Goal: Task Accomplishment & Management: Complete application form

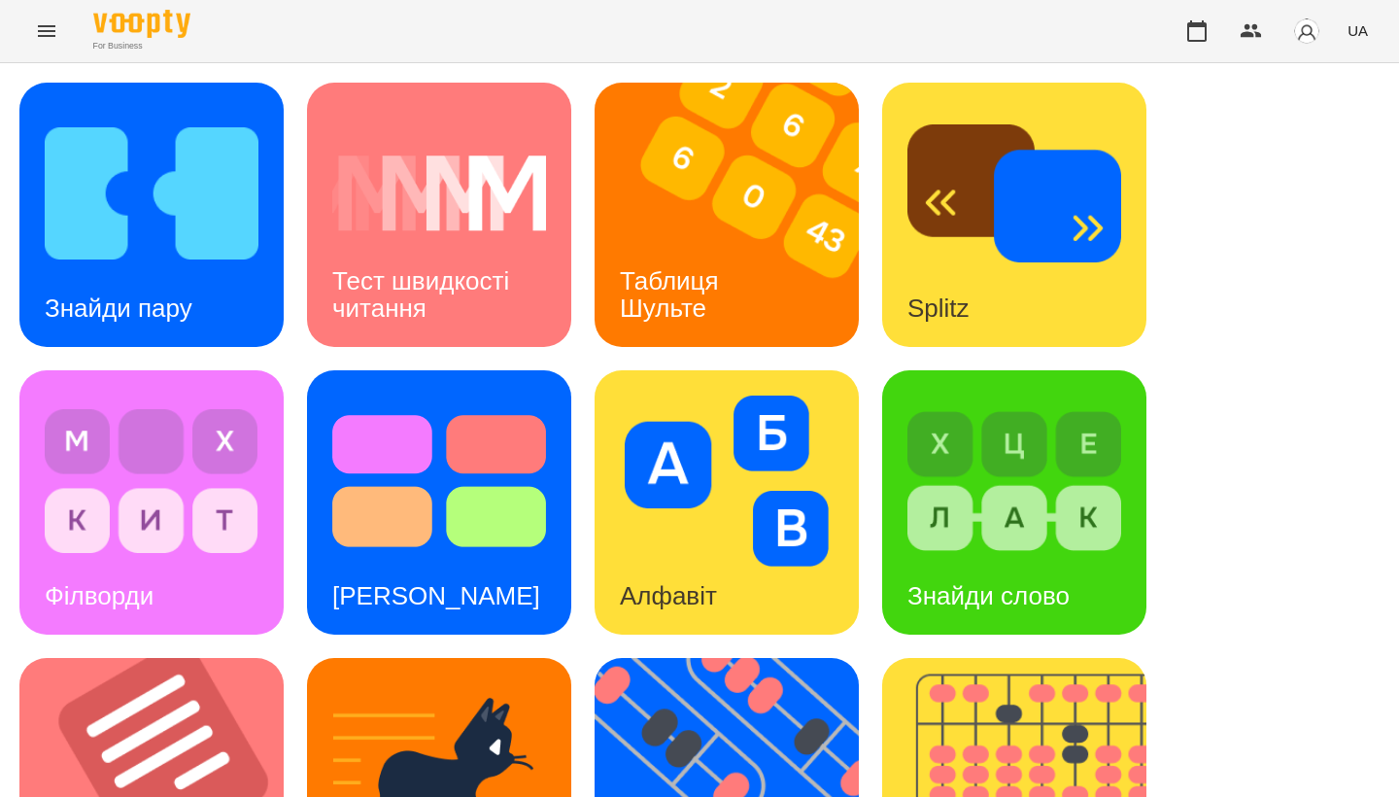
click at [292, 369] on div "Знайди пару Тест швидкості читання Таблиця [PERSON_NAME] Splitz Філворди Тест С…" at bounding box center [699, 790] width 1360 height 1415
drag, startPoint x: 321, startPoint y: 105, endPoint x: 295, endPoint y: 359, distance: 254.9
click at [295, 359] on div "Знайди пару Тест швидкості читання Таблиця [PERSON_NAME] Splitz Філворди Тест С…" at bounding box center [699, 790] width 1360 height 1415
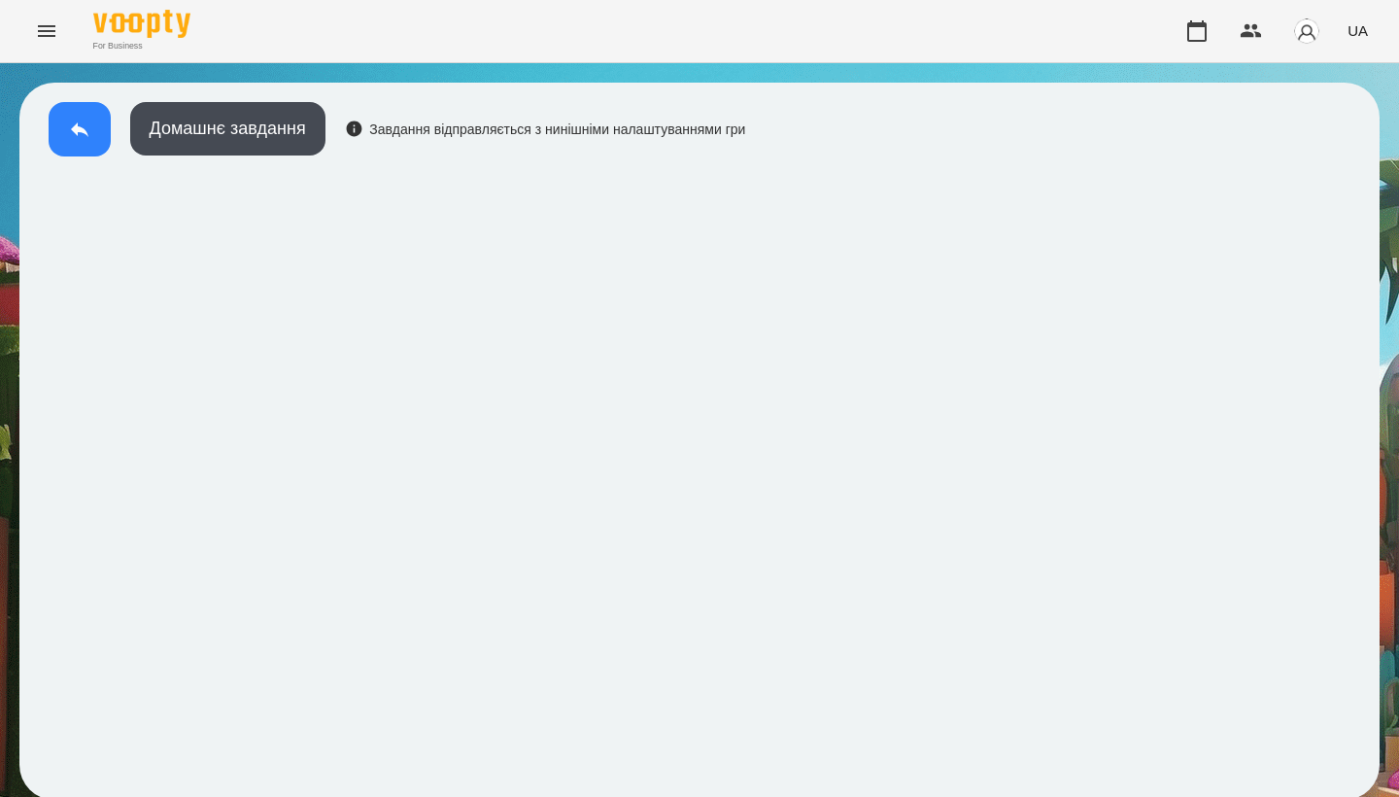
click at [77, 128] on icon at bounding box center [79, 129] width 17 height 15
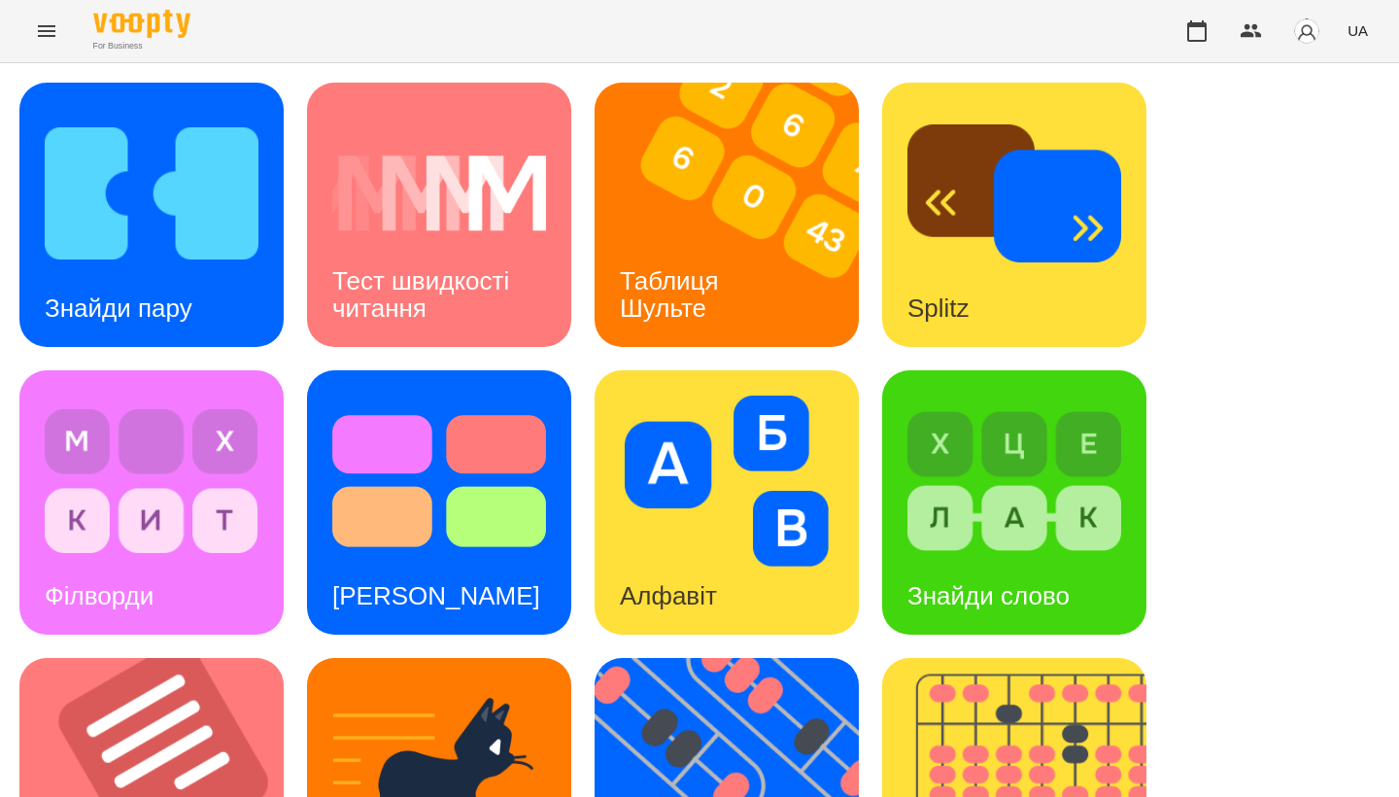
click at [290, 352] on div "Знайди пару Тест швидкості читання Таблиця [PERSON_NAME] Splitz Філворди Тест С…" at bounding box center [699, 790] width 1360 height 1415
click at [218, 270] on div "Знайди пару" at bounding box center [118, 308] width 198 height 77
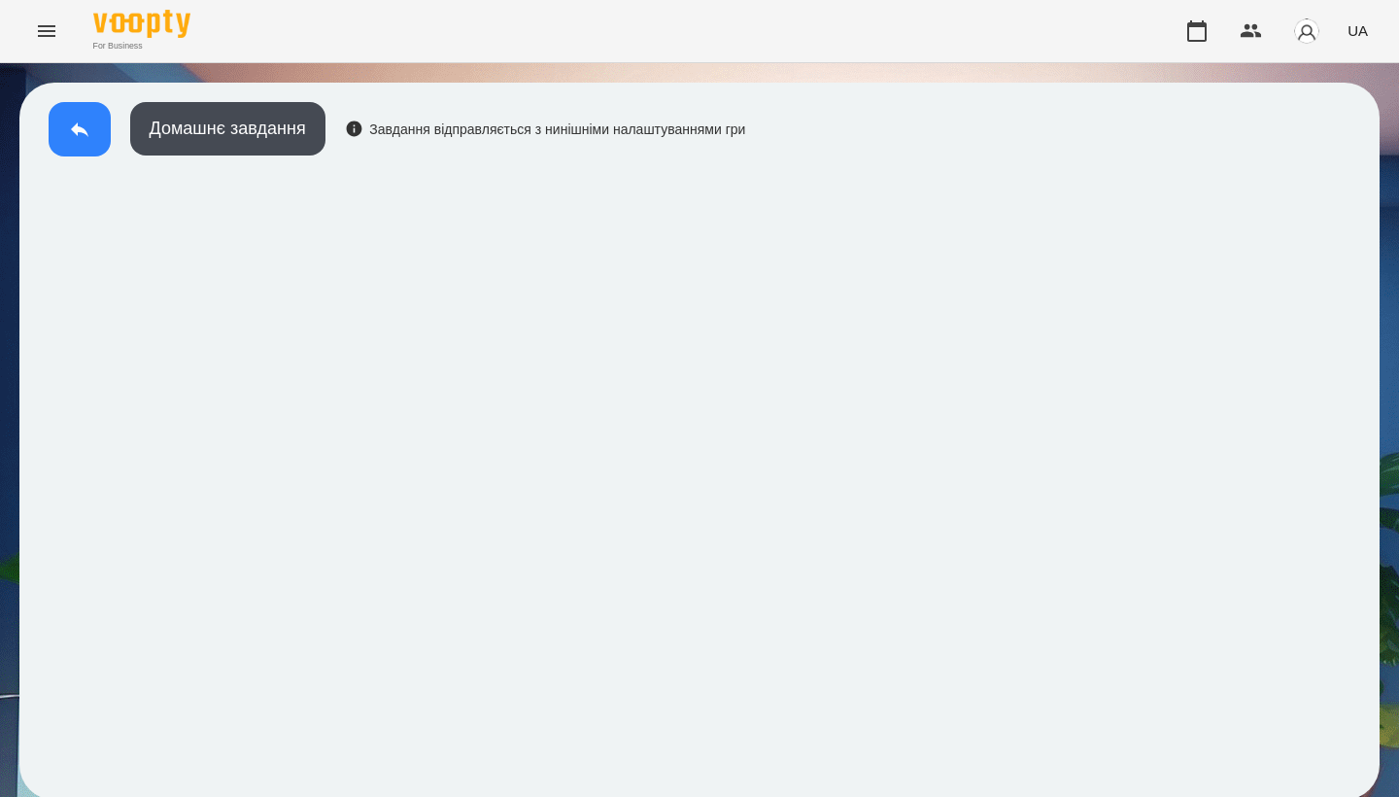
click at [89, 129] on icon at bounding box center [79, 129] width 23 height 23
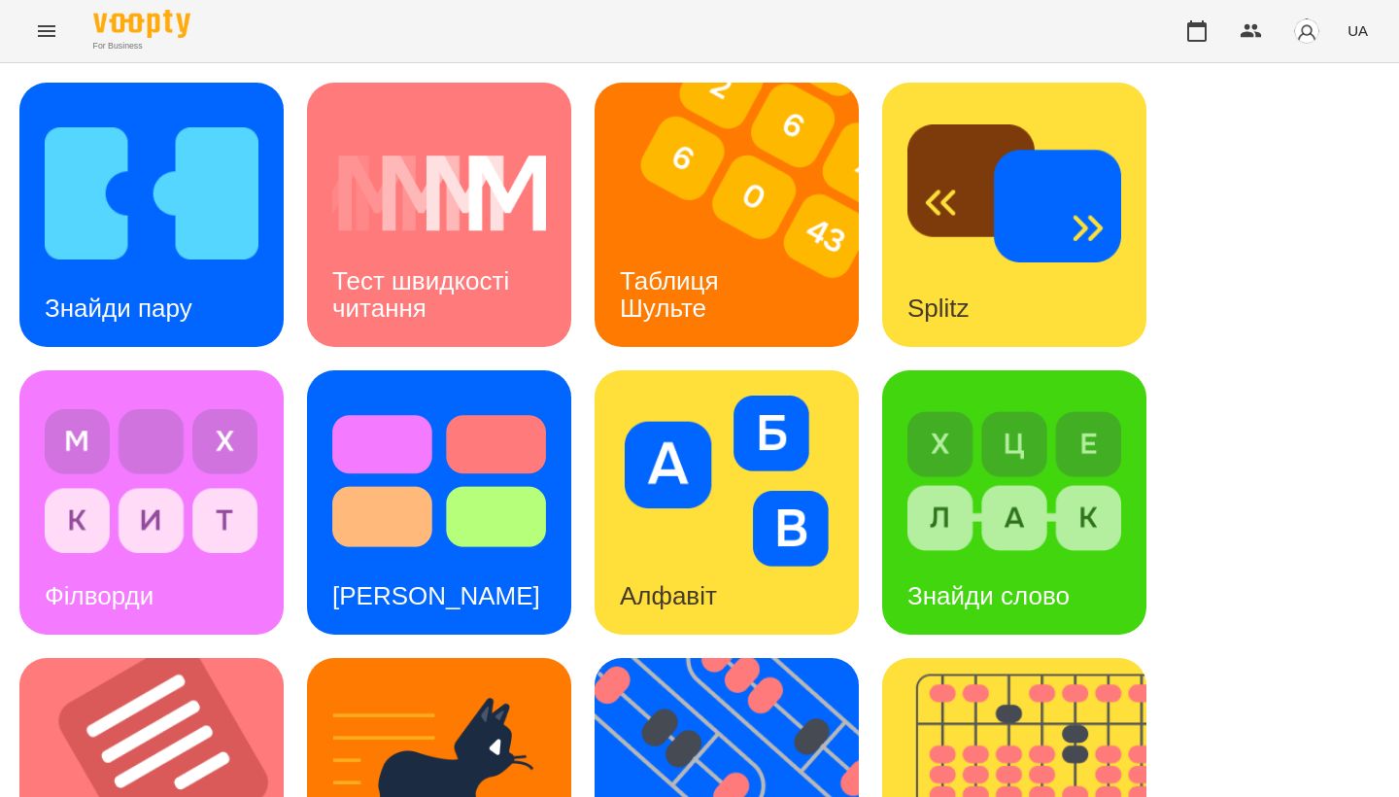
scroll to position [632, 0]
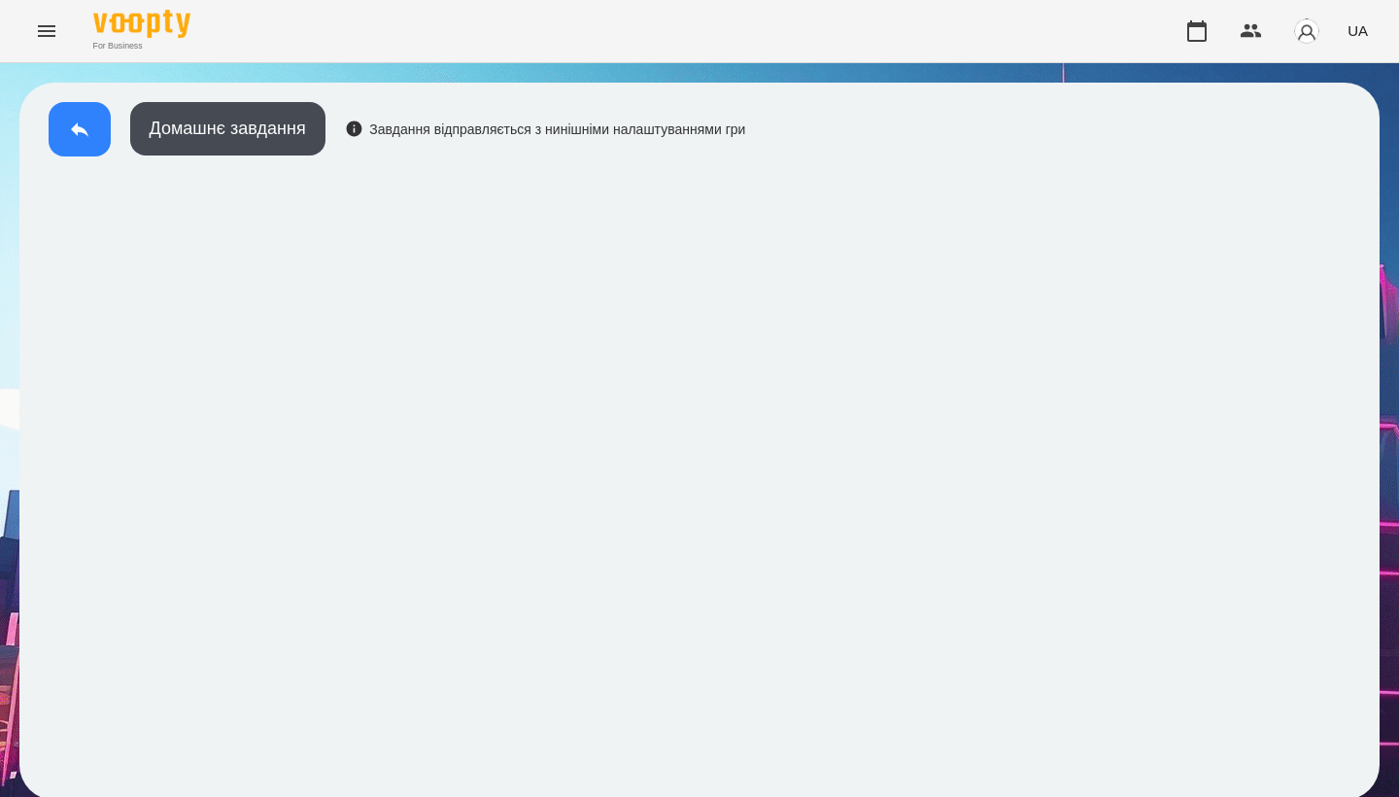
click at [67, 127] on button at bounding box center [80, 129] width 62 height 54
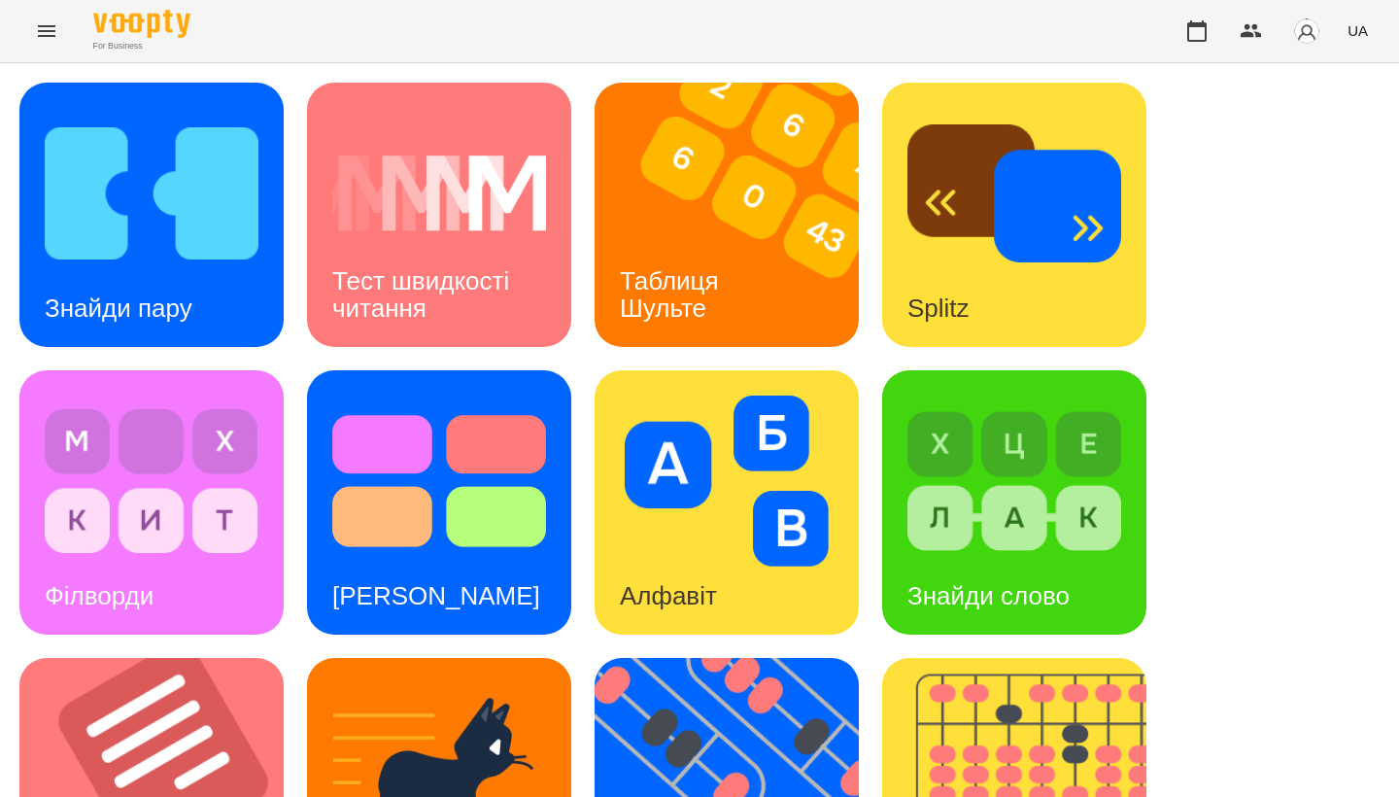
scroll to position [508, 0]
click at [202, 658] on img at bounding box center [163, 790] width 289 height 264
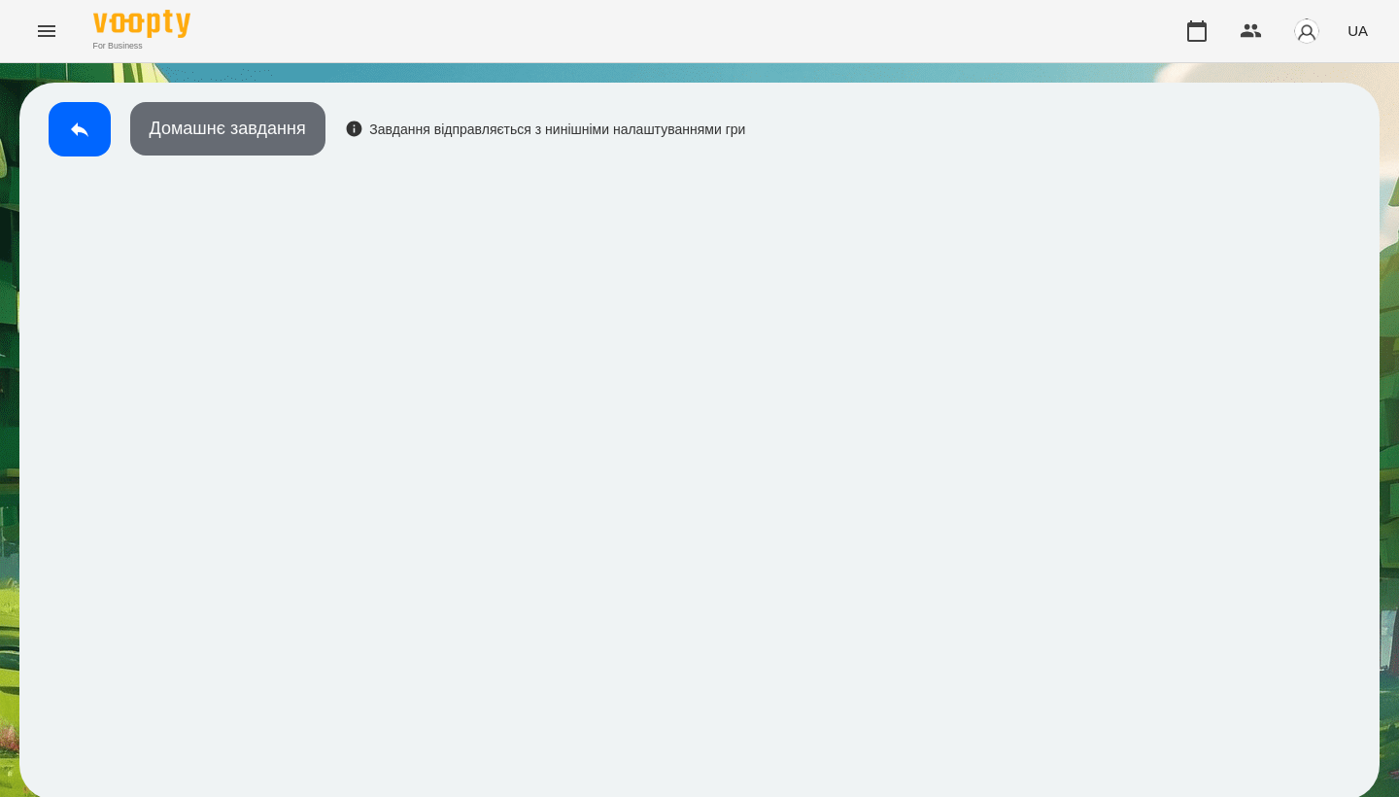
click at [277, 144] on button "Домашнє завдання" at bounding box center [227, 128] width 195 height 53
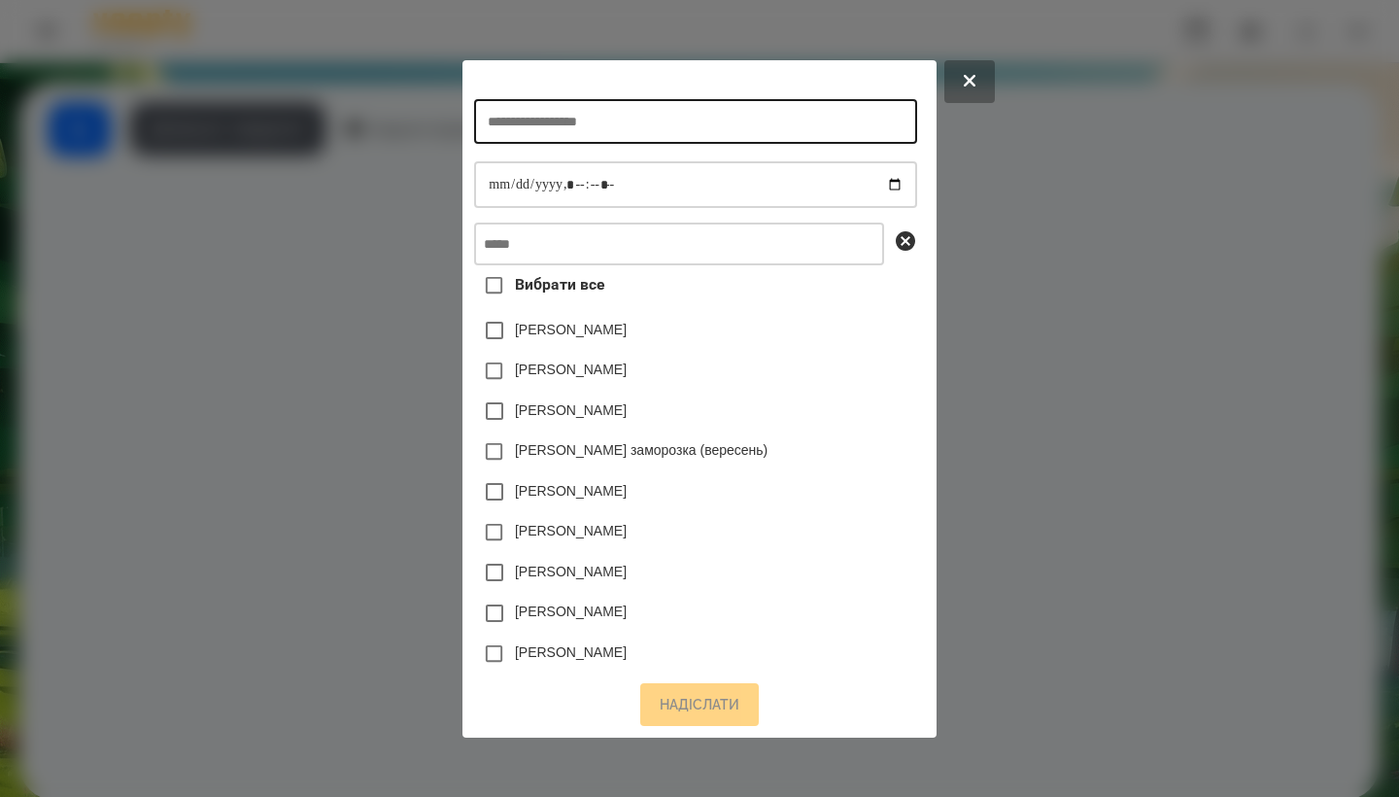
click at [474, 132] on input "text" at bounding box center [695, 121] width 442 height 45
type input "**********"
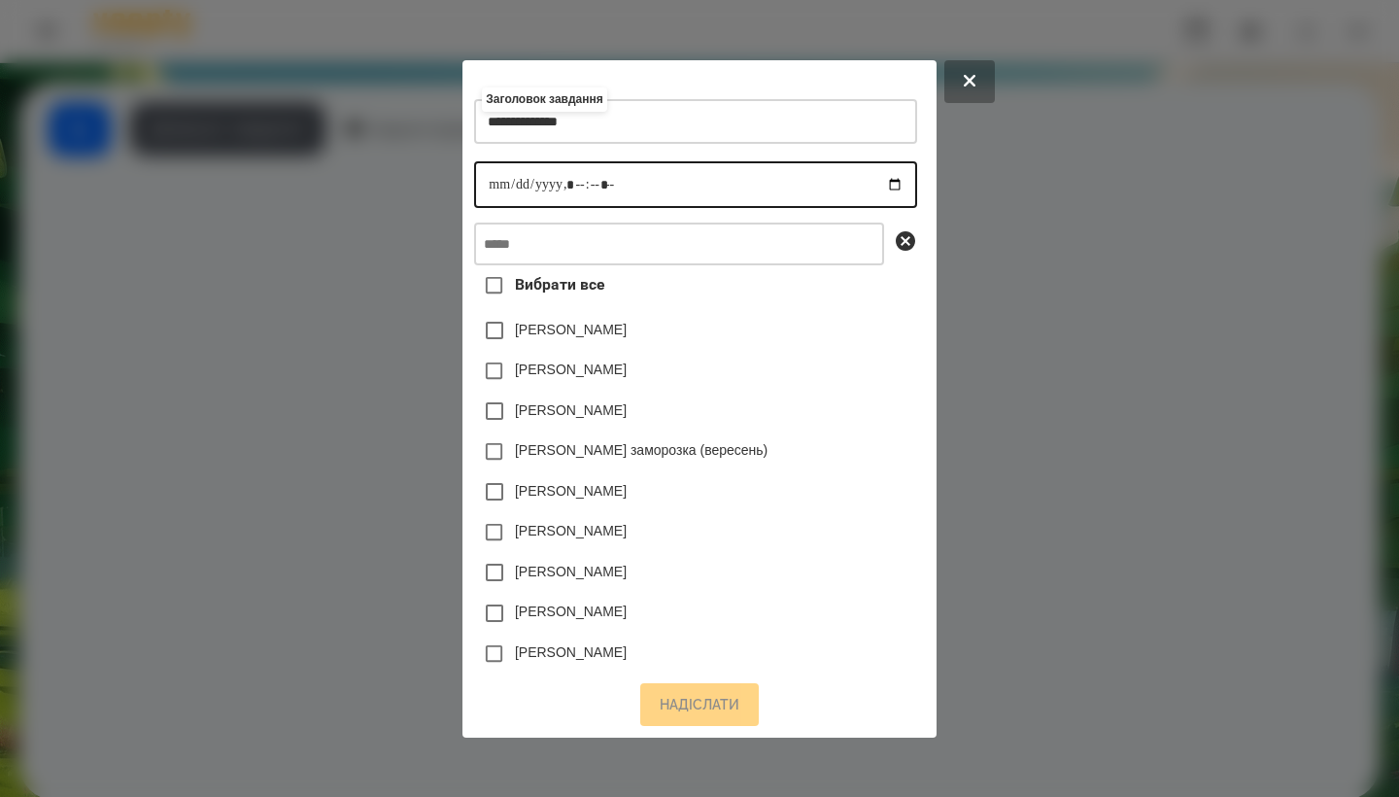
click at [487, 183] on input "datetime-local" at bounding box center [695, 184] width 442 height 47
click at [561, 185] on input "datetime-local" at bounding box center [695, 184] width 442 height 47
type input "**********"
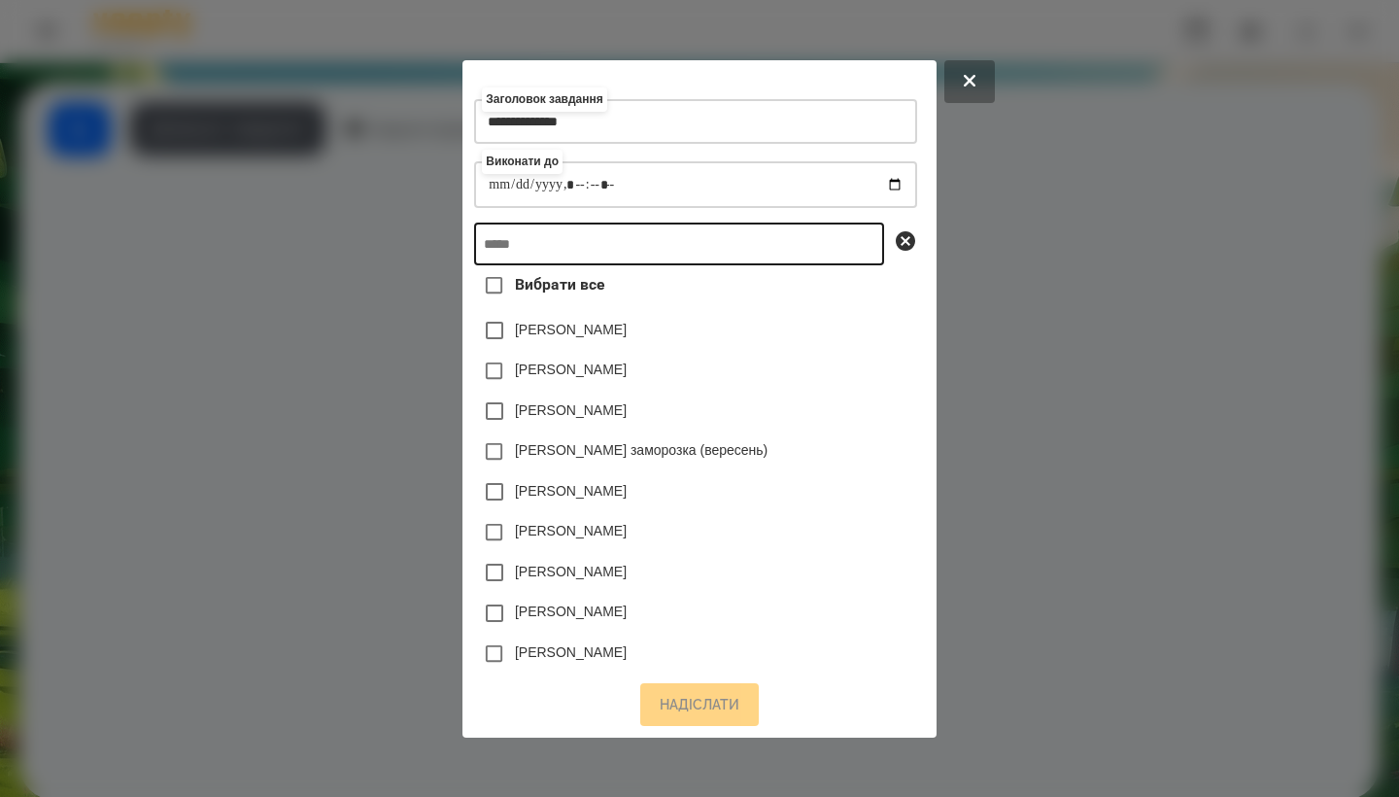
click at [625, 246] on input "text" at bounding box center [679, 244] width 410 height 43
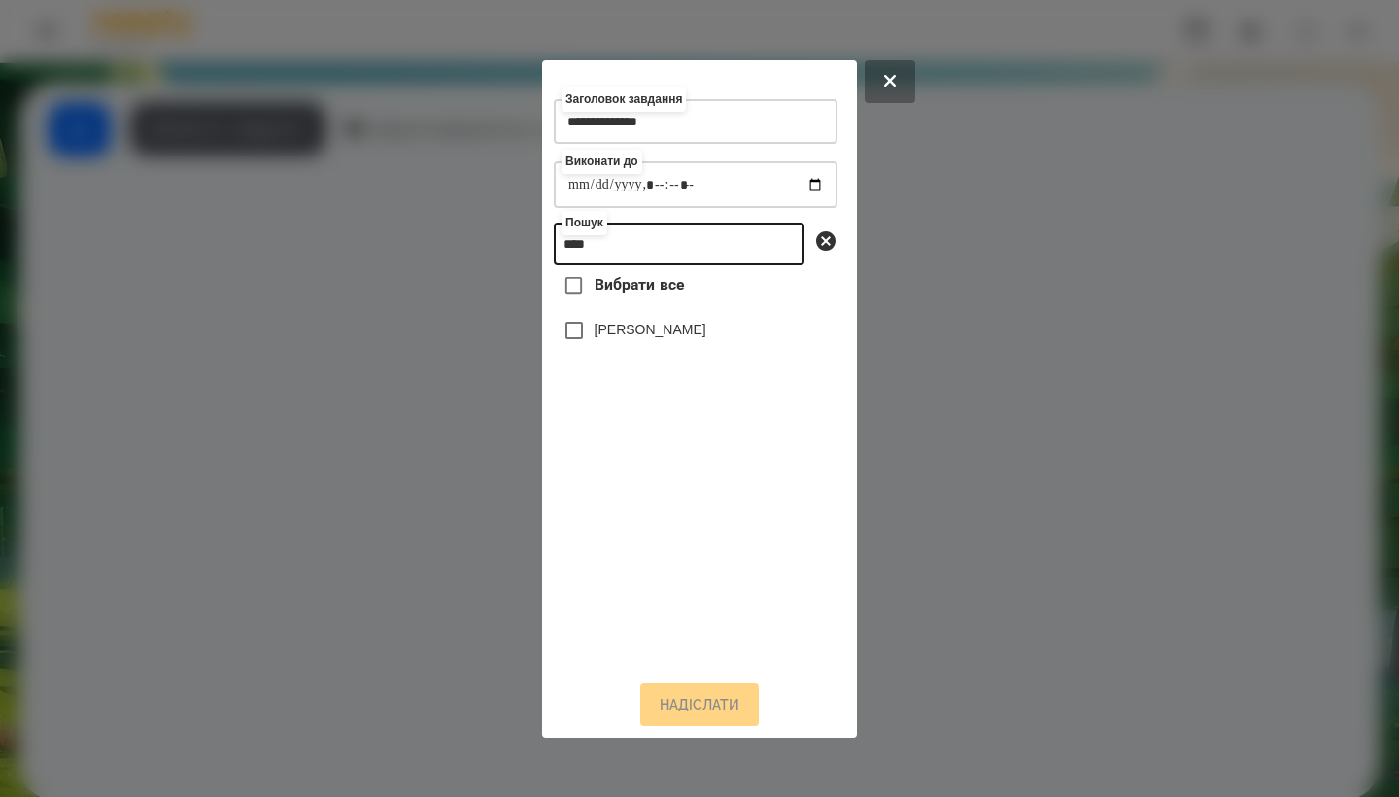
type input "****"
click at [644, 339] on label "[PERSON_NAME]" at bounding box center [651, 329] width 112 height 19
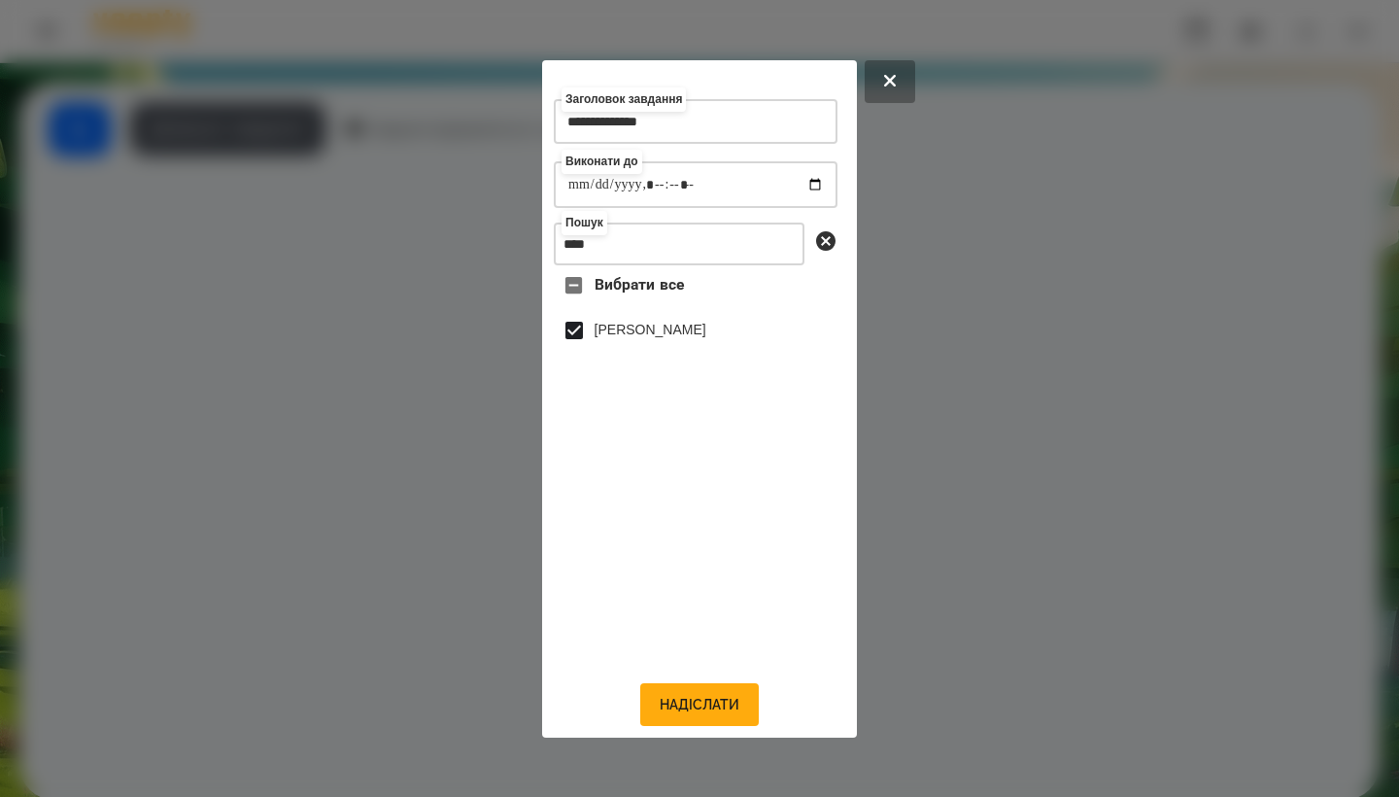
click at [695, 735] on div "**********" at bounding box center [699, 398] width 315 height 677
click at [695, 725] on button "Надіслати" at bounding box center [699, 704] width 119 height 43
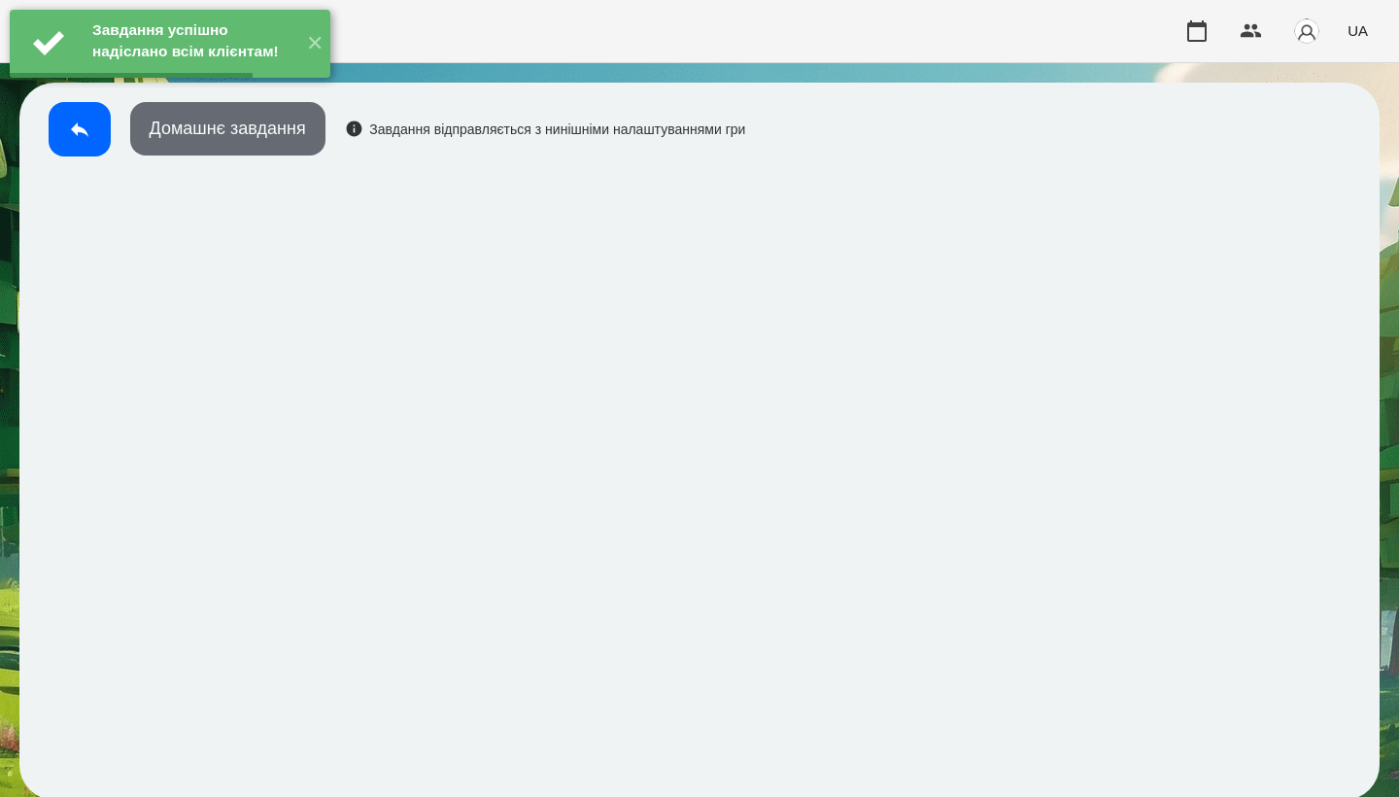
click at [199, 142] on button "Домашнє завдання" at bounding box center [227, 128] width 195 height 53
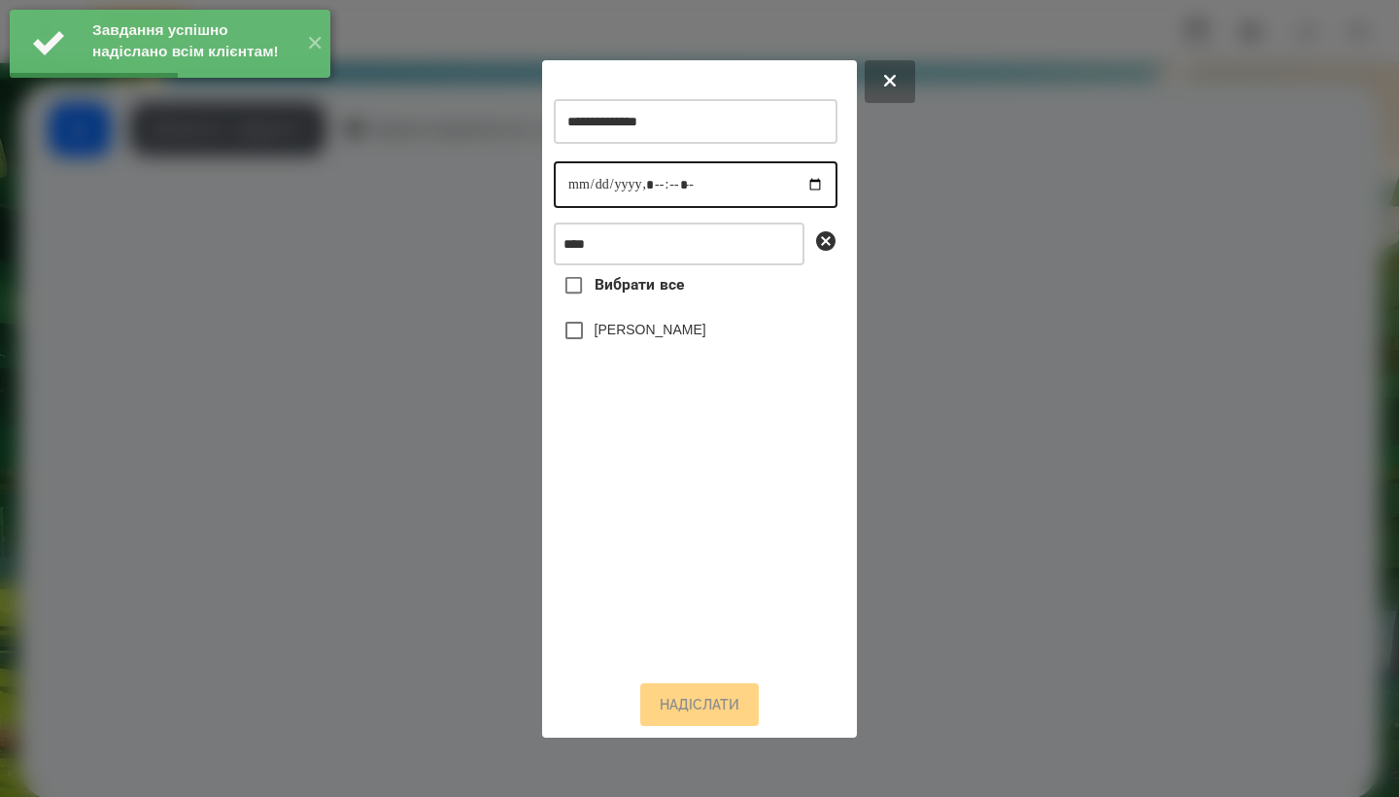
click at [577, 187] on input "datetime-local" at bounding box center [696, 184] width 284 height 47
type input "**********"
click at [693, 344] on div "[PERSON_NAME]" at bounding box center [696, 330] width 284 height 41
click at [671, 336] on label "[PERSON_NAME]" at bounding box center [651, 329] width 112 height 19
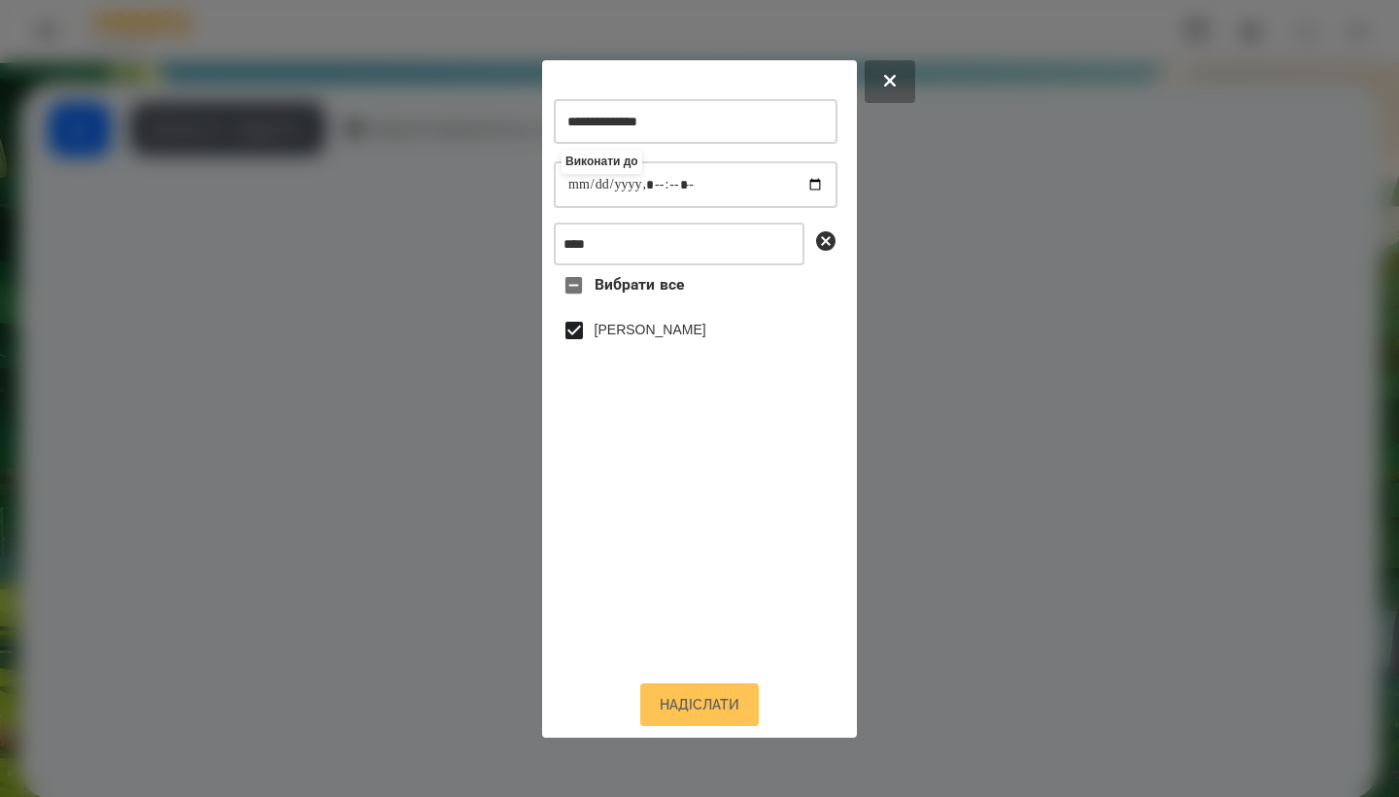
click at [692, 712] on button "Надіслати" at bounding box center [699, 704] width 119 height 43
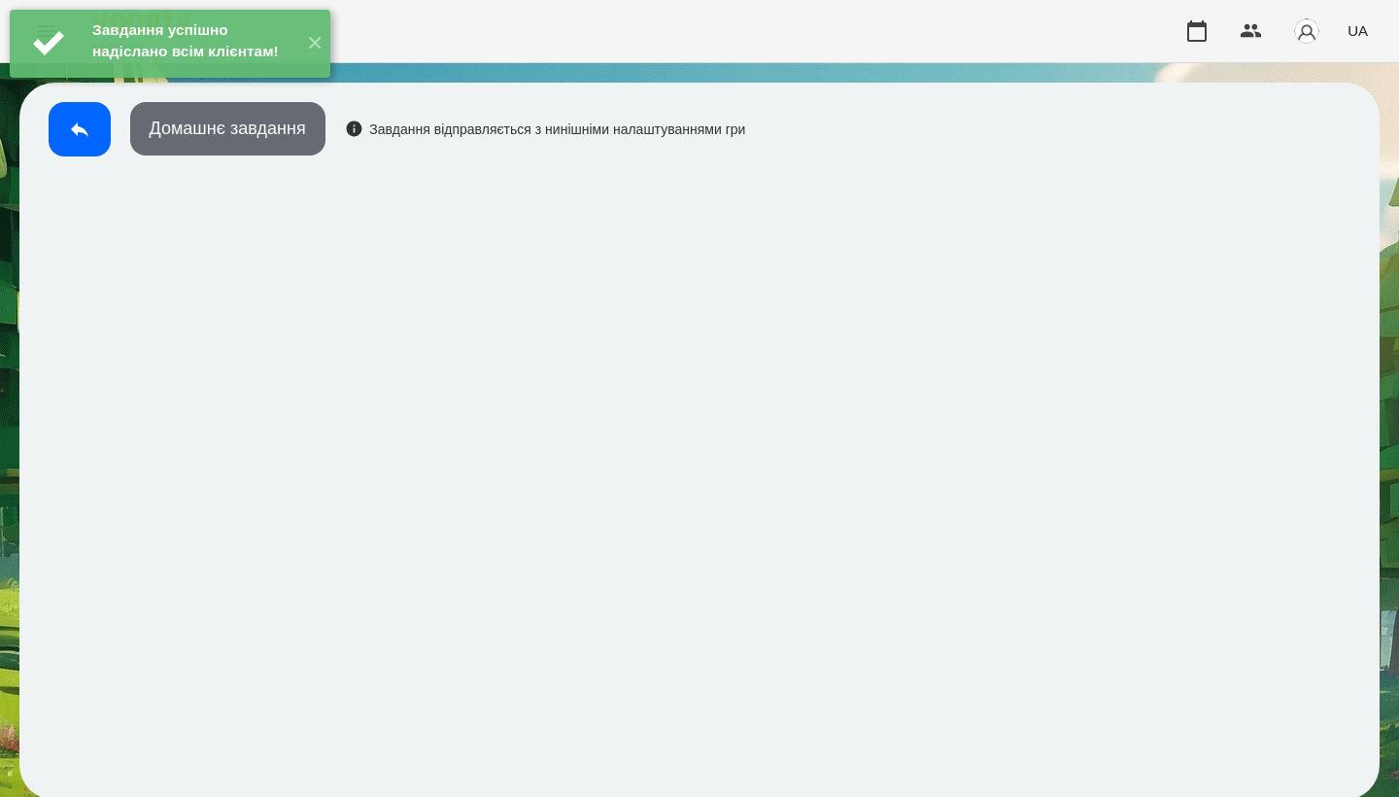
click at [258, 150] on button "Домашнє завдання" at bounding box center [227, 128] width 195 height 53
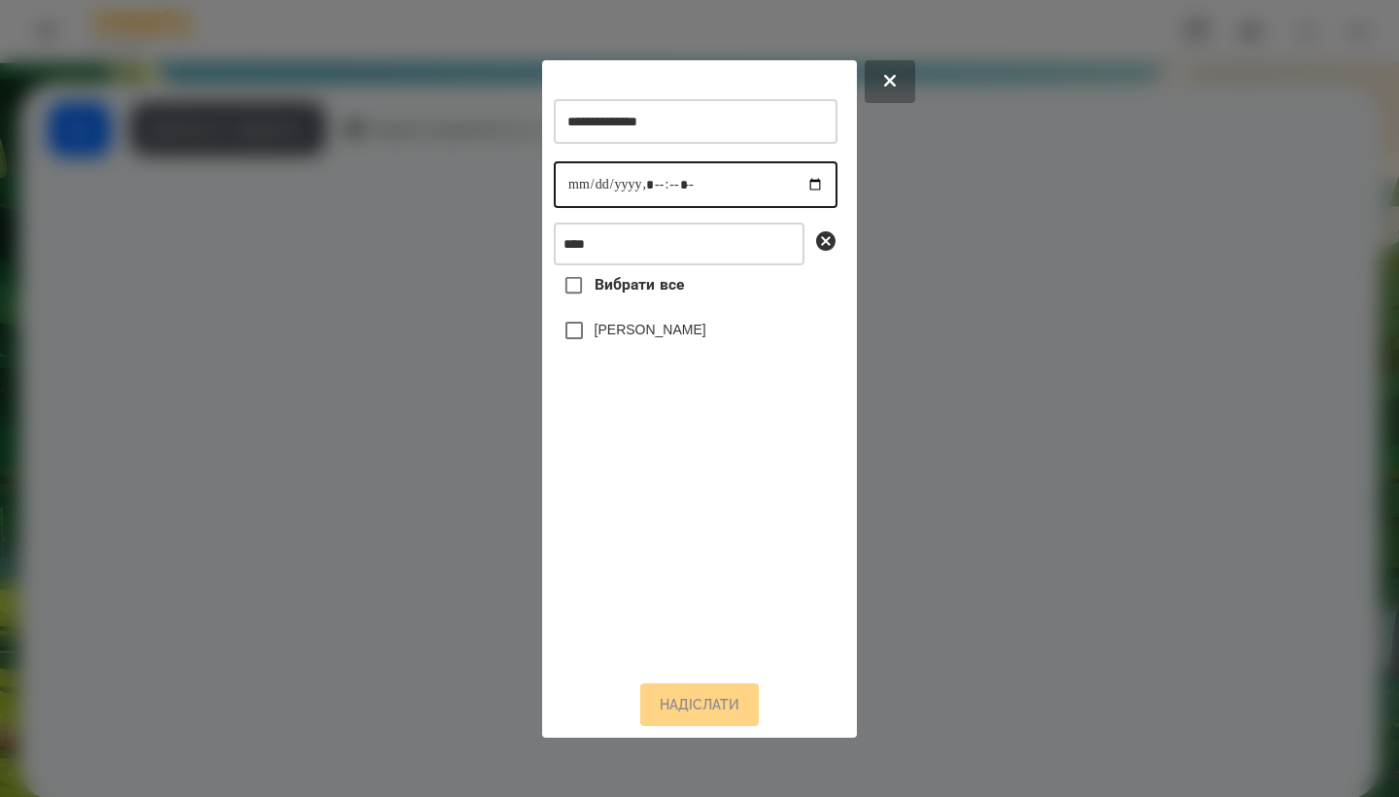
click at [576, 202] on input "datetime-local" at bounding box center [696, 184] width 284 height 47
type input "**********"
drag, startPoint x: 738, startPoint y: 370, endPoint x: 725, endPoint y: 370, distance: 12.6
click at [738, 370] on div "Вибрати все [PERSON_NAME]" at bounding box center [696, 464] width 284 height 398
click at [663, 349] on div "[PERSON_NAME]" at bounding box center [696, 330] width 284 height 41
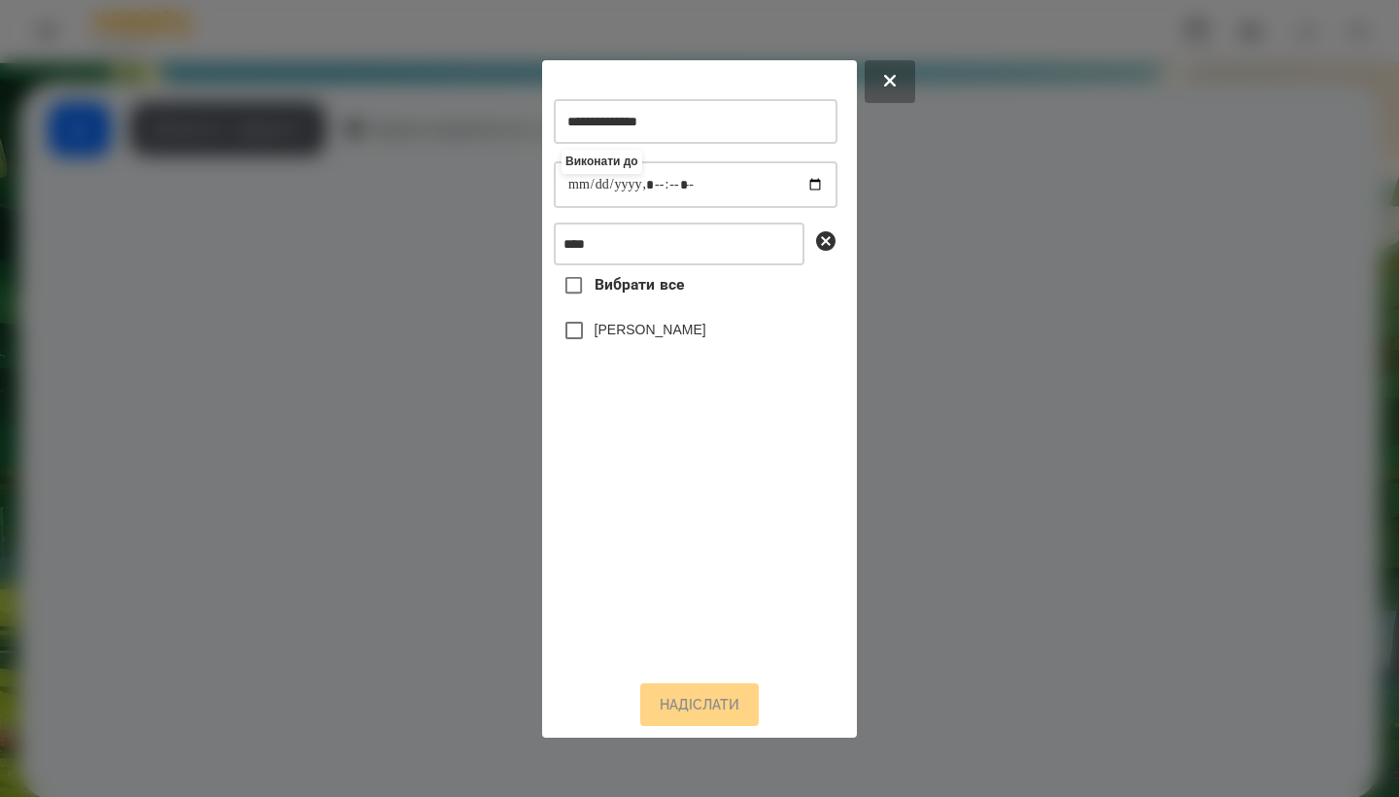
click at [662, 337] on label "[PERSON_NAME]" at bounding box center [651, 329] width 112 height 19
click at [713, 719] on button "Надіслати" at bounding box center [699, 704] width 119 height 43
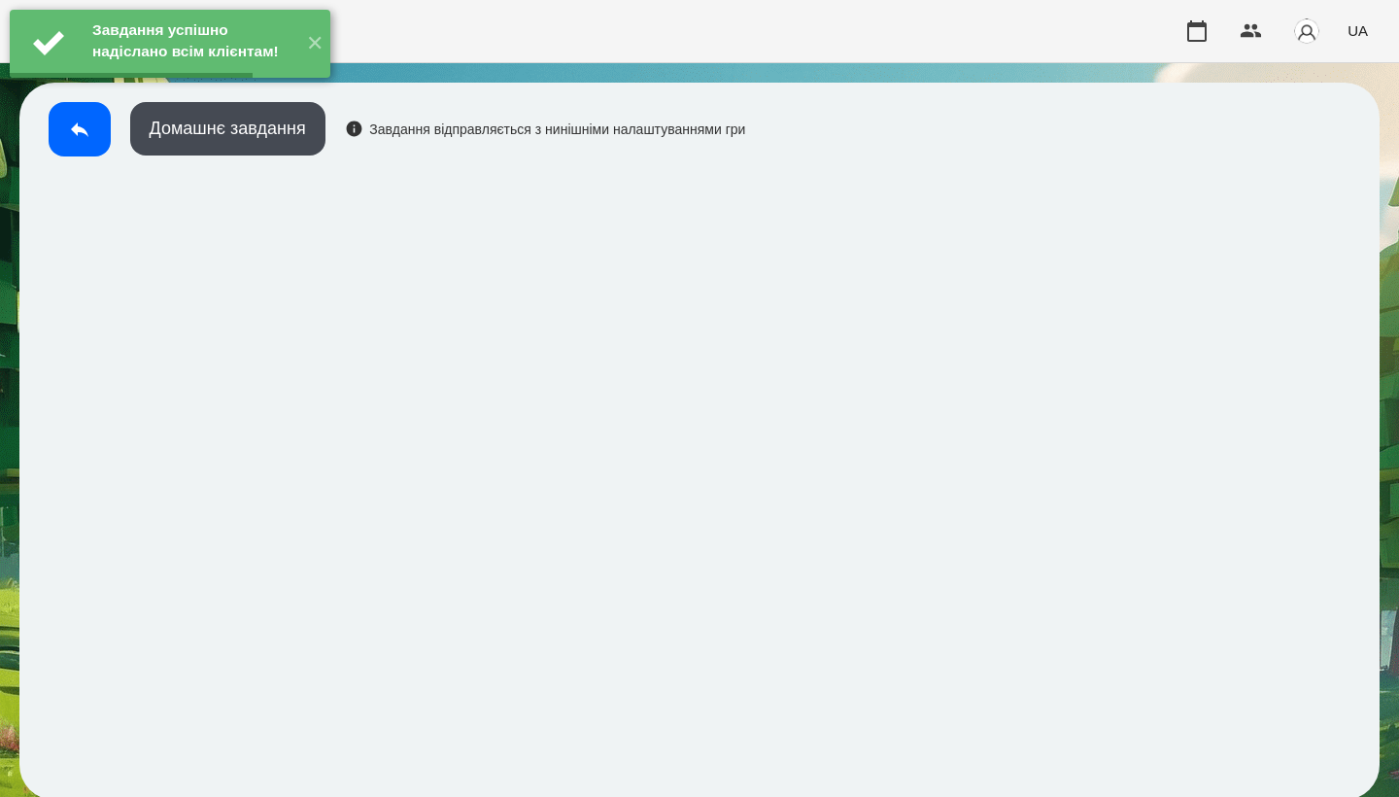
click at [81, 134] on icon at bounding box center [79, 129] width 23 height 23
